Goal: Communication & Community: Ask a question

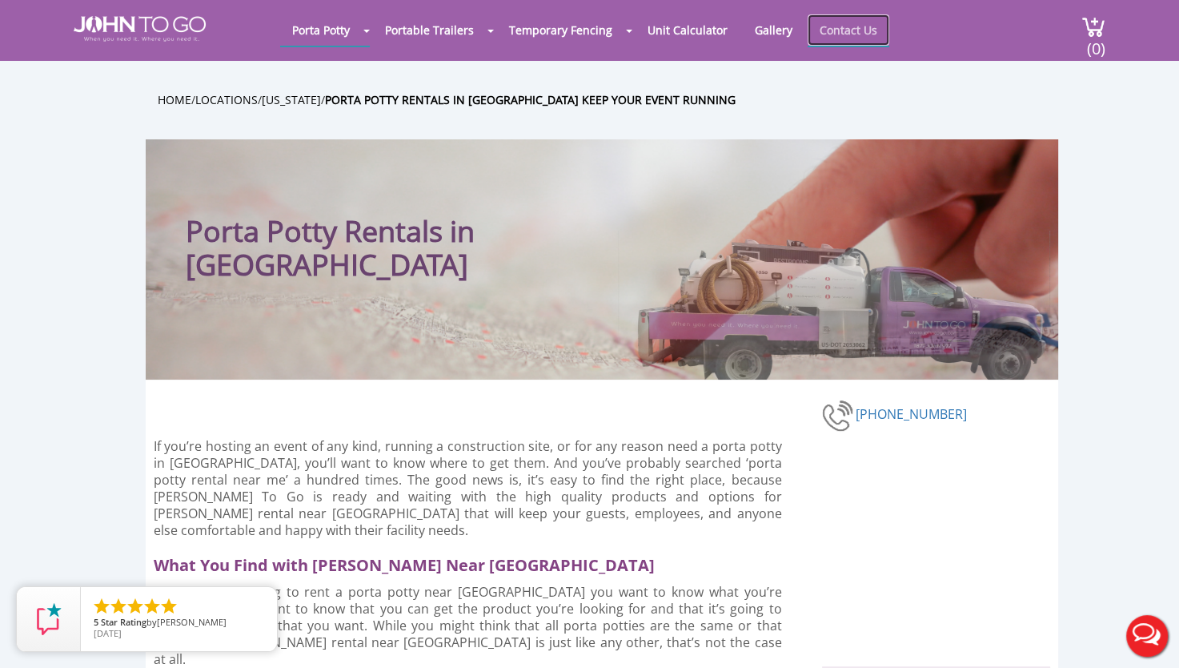
click at [829, 22] on link "Contact Us" at bounding box center [849, 29] width 82 height 31
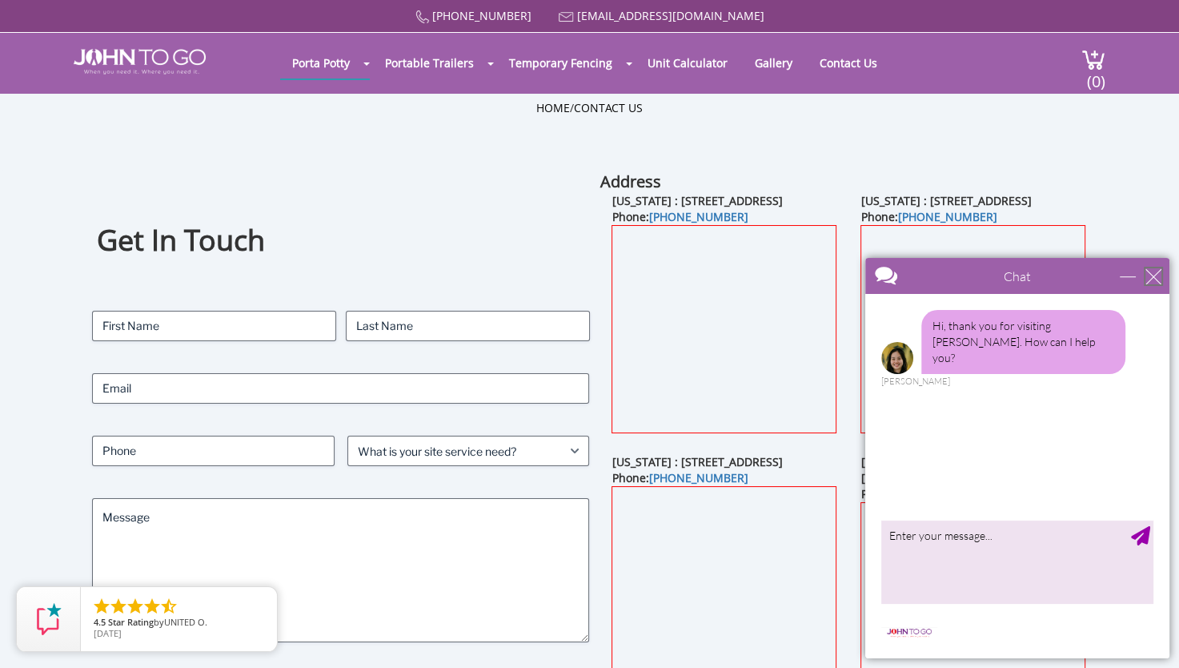
click at [1150, 279] on div "close" at bounding box center [1154, 276] width 16 height 16
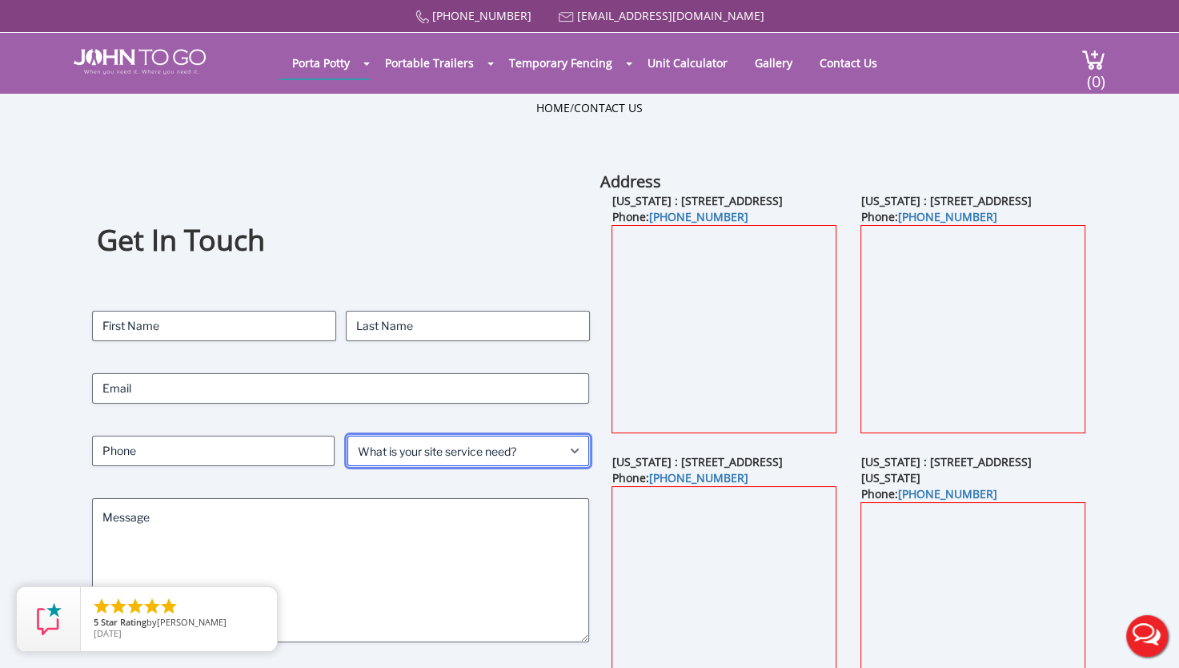
click at [415, 449] on select "What is your site service need? Consumer Construction - Commercial Construction…" at bounding box center [468, 451] width 243 height 30
select select "Construction - Commercial"
click at [347, 436] on select "What is your site service need? Consumer Construction - Commercial Construction…" at bounding box center [468, 451] width 243 height 30
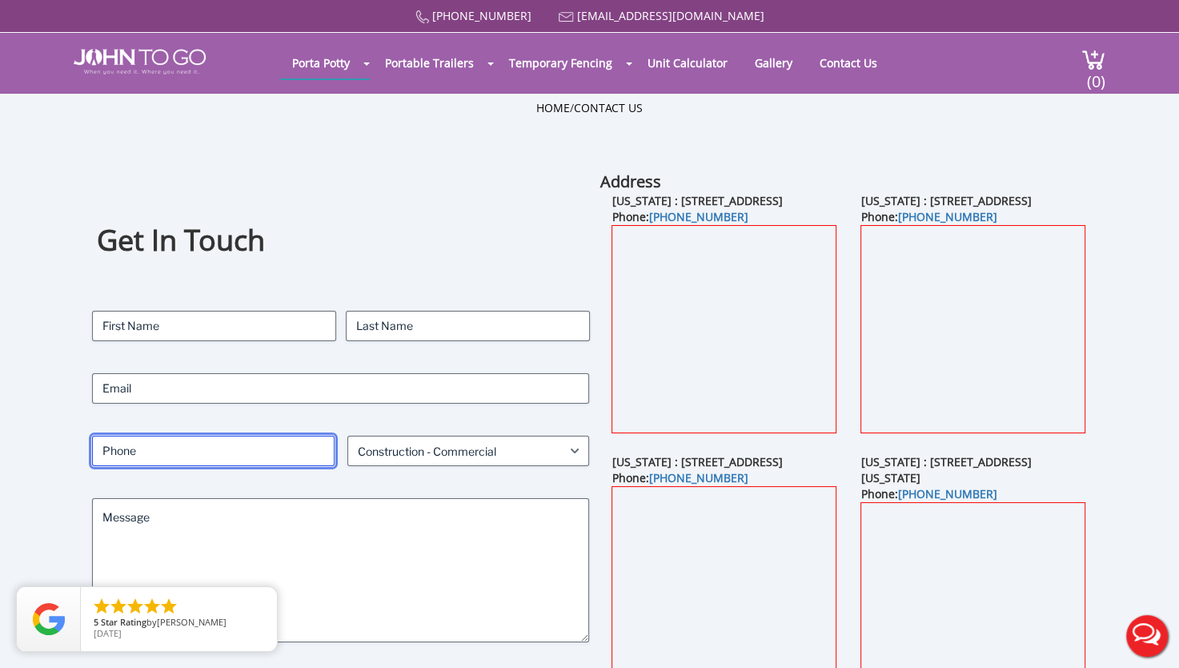
click at [271, 454] on input "Phone (Required)" at bounding box center [213, 451] width 243 height 30
type input "5163153849"
type input "[EMAIL_ADDRESS][DOMAIN_NAME]"
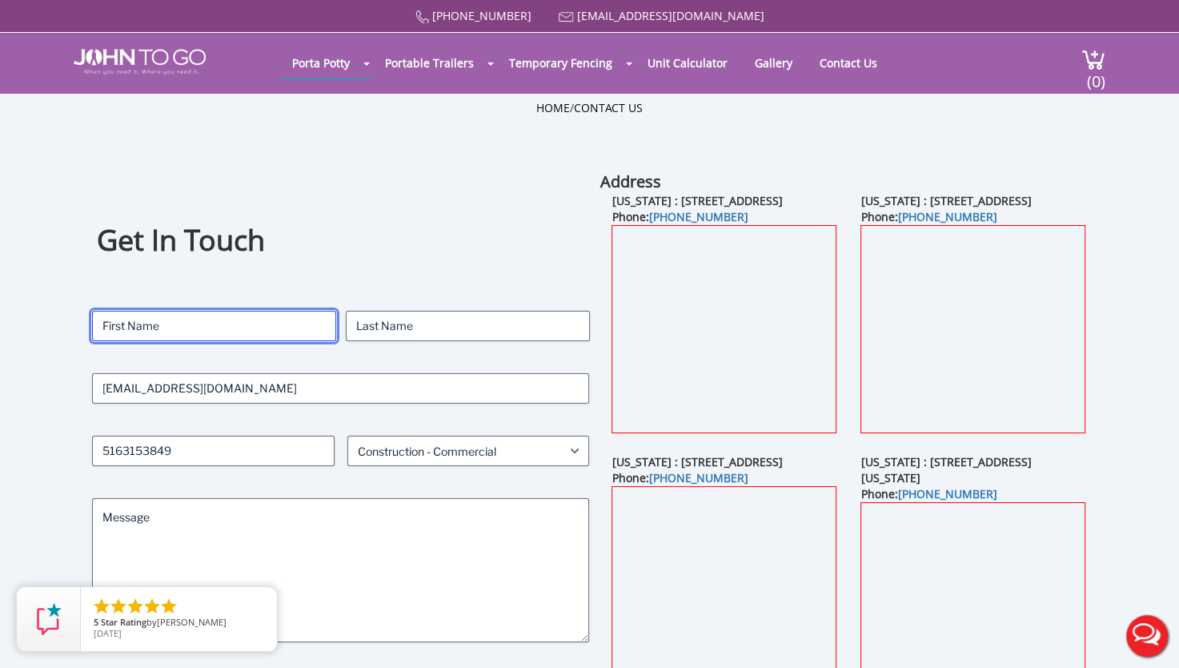
click at [188, 319] on input "First" at bounding box center [214, 326] width 244 height 30
type input "[PERSON_NAME]"
type input "Byjoo"
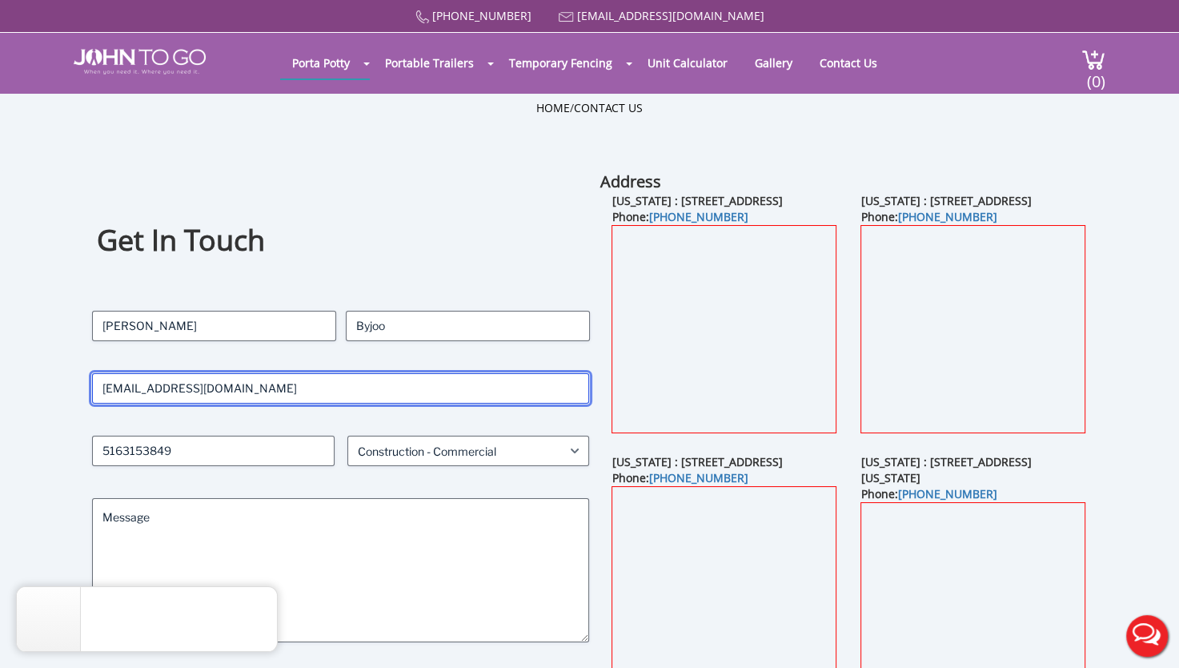
click at [205, 394] on input "[EMAIL_ADDRESS][DOMAIN_NAME]" at bounding box center [341, 388] width 498 height 30
drag, startPoint x: 205, startPoint y: 394, endPoint x: 54, endPoint y: 383, distance: 150.9
click at [54, 383] on div "Get In Touch Contact Name (Required) [PERSON_NAME] First Byjoo Last Email (Requ…" at bounding box center [589, 479] width 1179 height 616
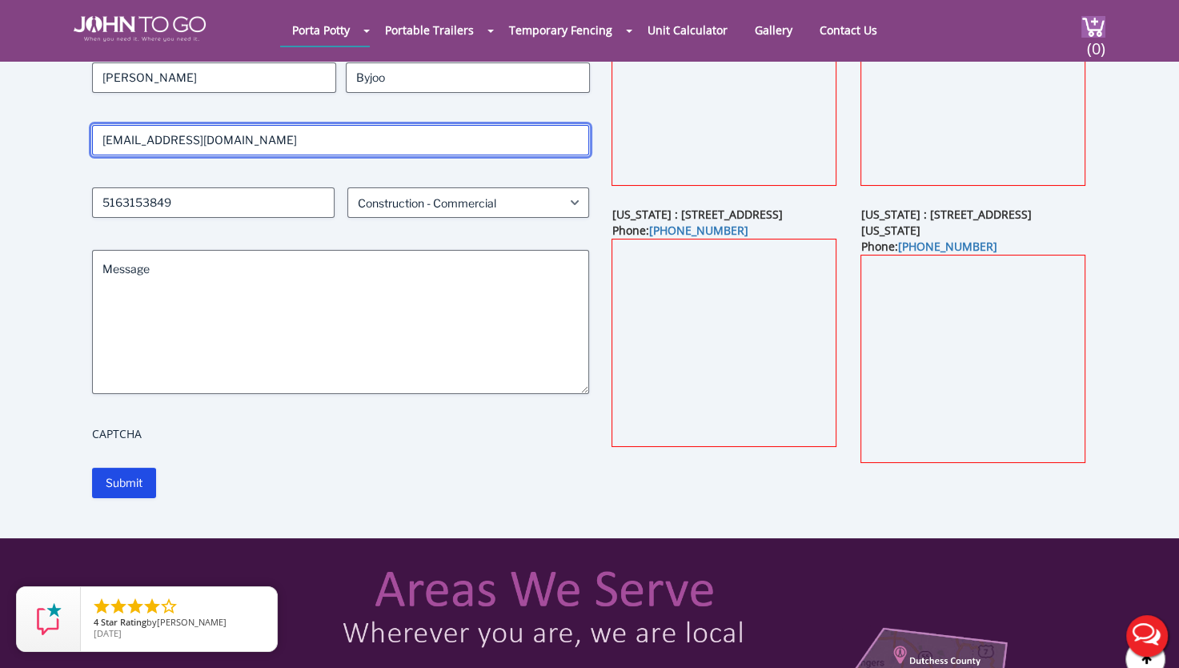
scroll to position [160, 0]
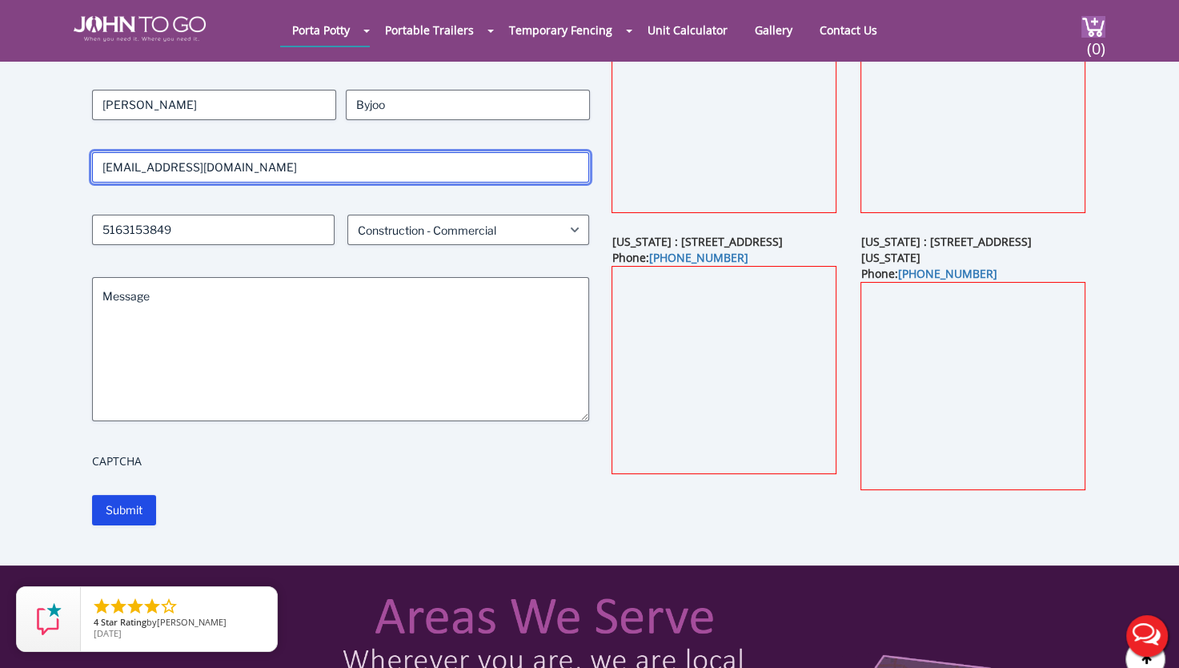
type input "[EMAIL_ADDRESS][DOMAIN_NAME]"
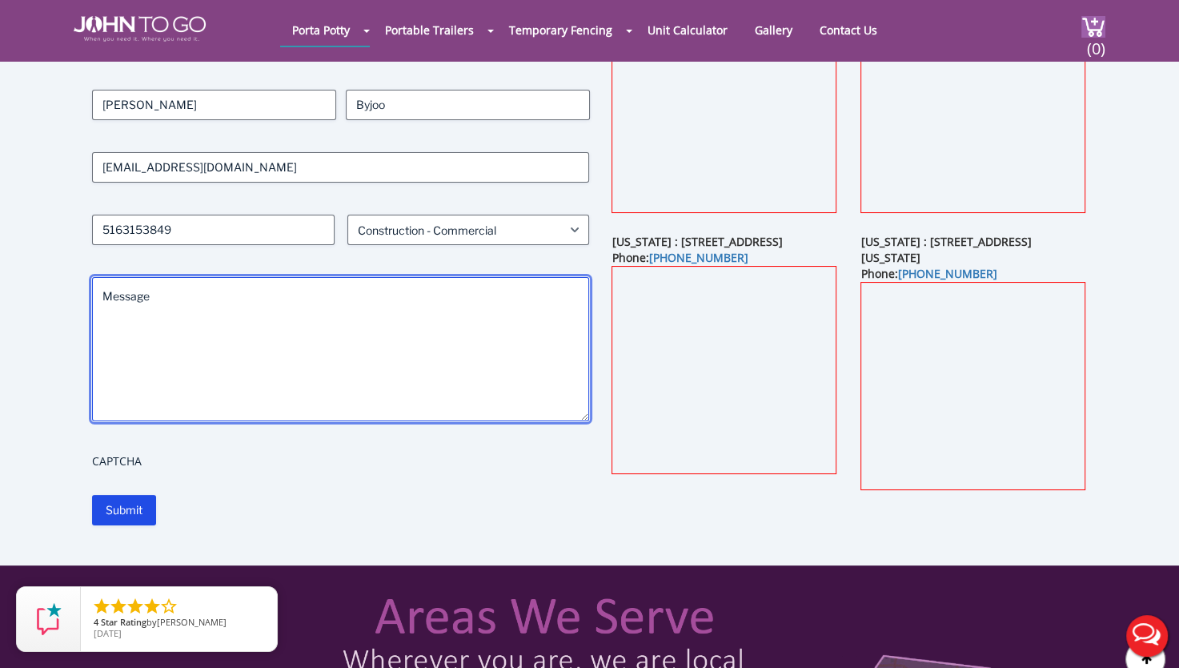
click at [115, 323] on textarea "Message" at bounding box center [341, 349] width 498 height 144
type textarea "I am looking to rent"
